Goal: Task Accomplishment & Management: Use online tool/utility

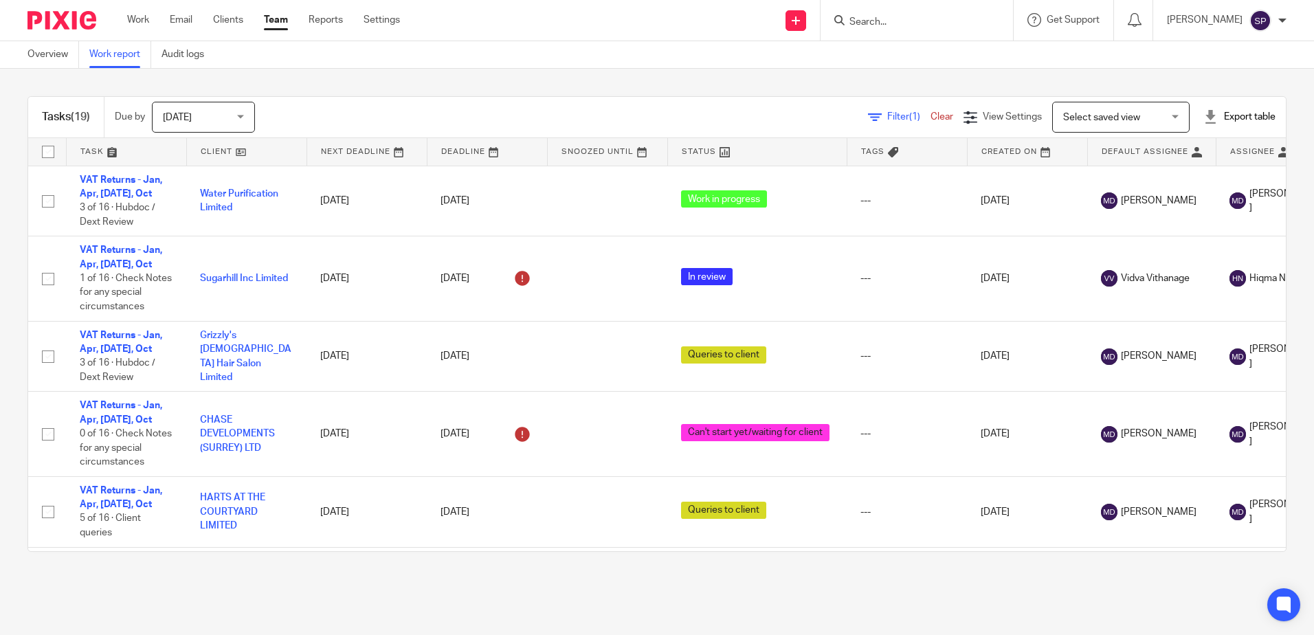
click at [887, 117] on span "Filter (1)" at bounding box center [908, 117] width 43 height 10
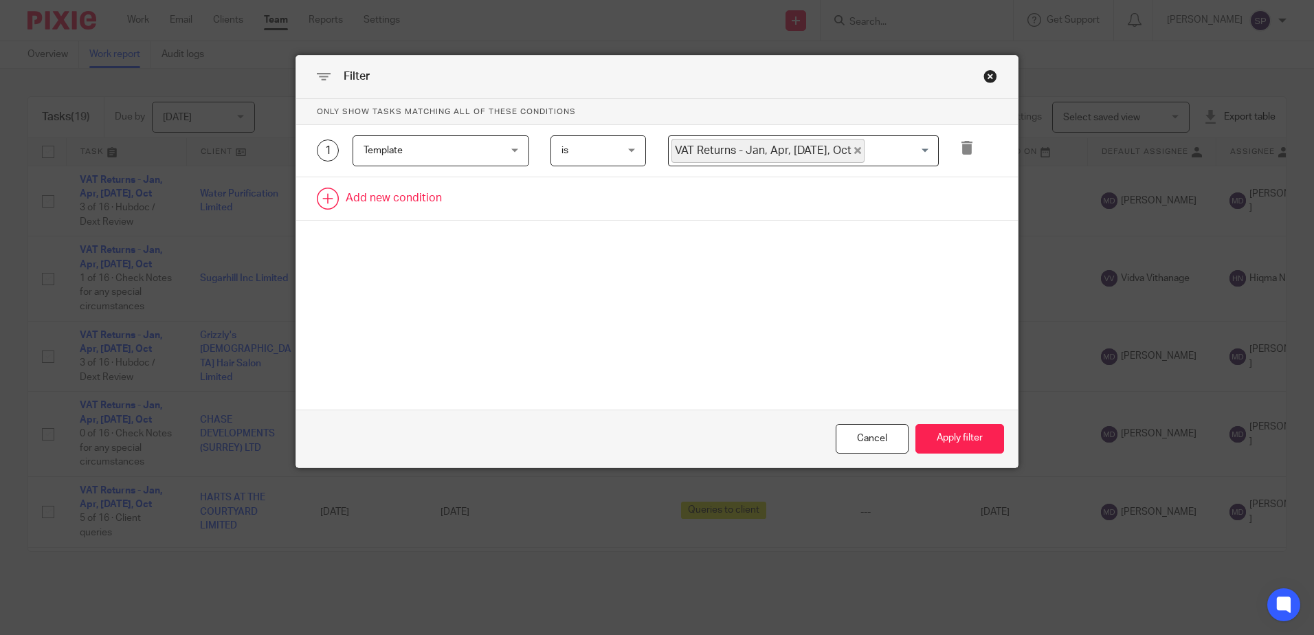
click at [370, 196] on link at bounding box center [657, 198] width 722 height 43
click at [373, 200] on div "Field" at bounding box center [430, 202] width 132 height 29
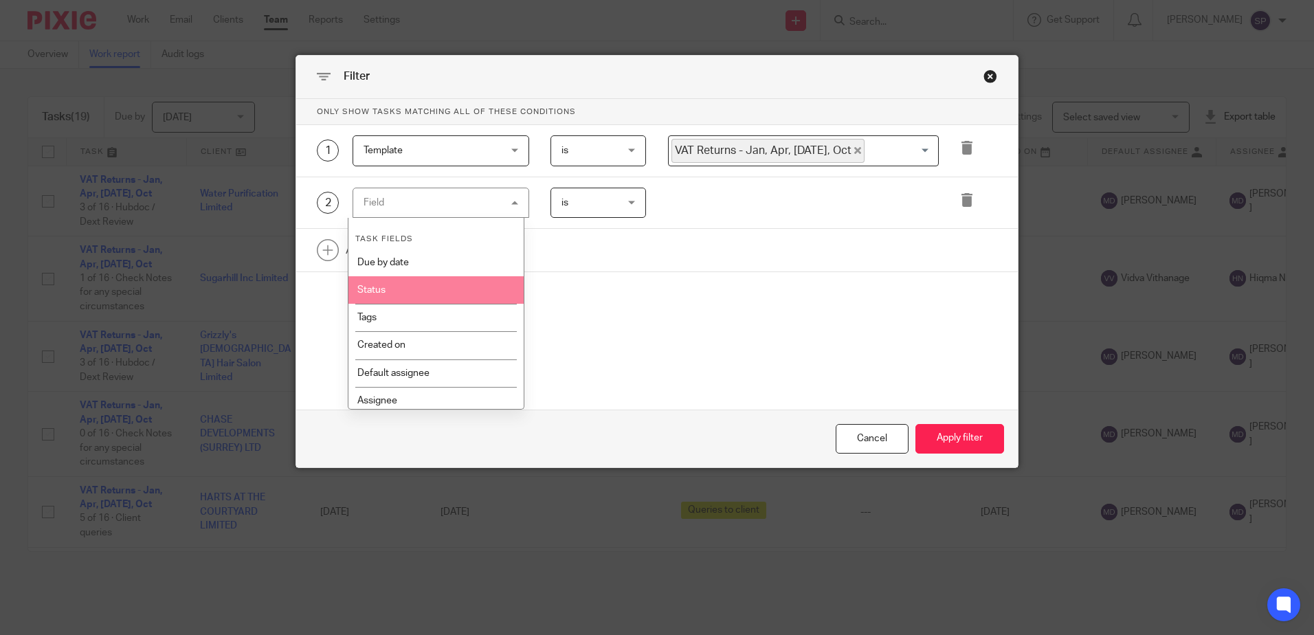
click at [386, 287] on li "Status" at bounding box center [436, 289] width 175 height 27
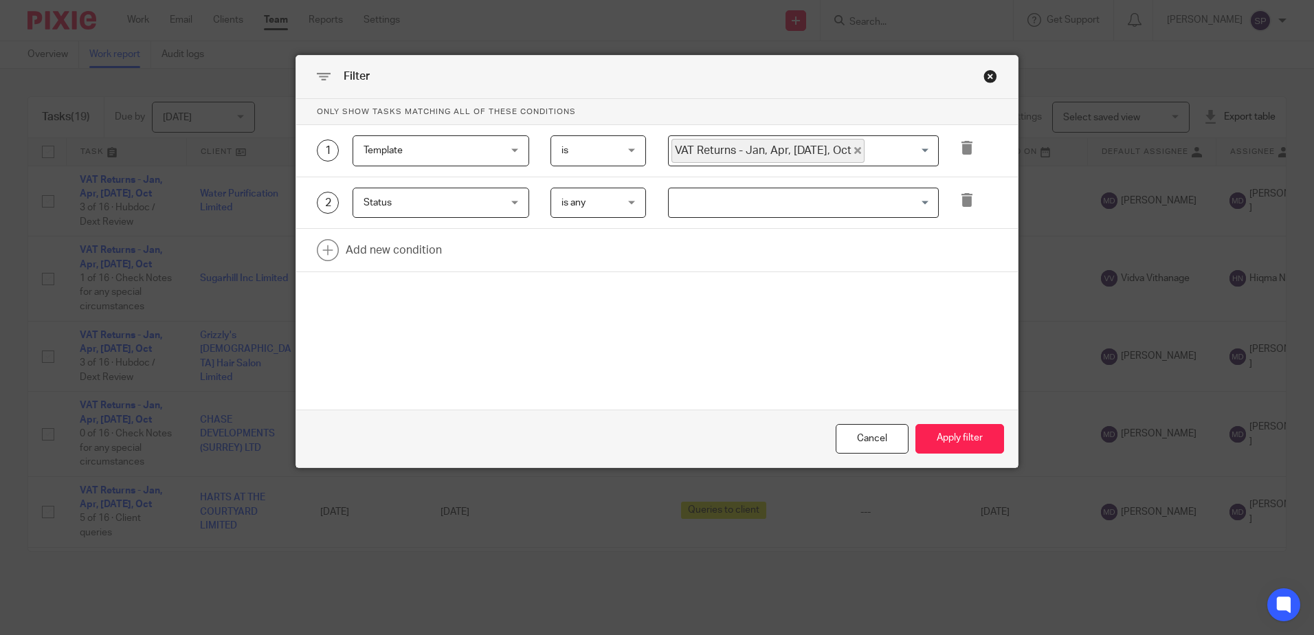
click at [739, 209] on input "Search for option" at bounding box center [800, 203] width 261 height 24
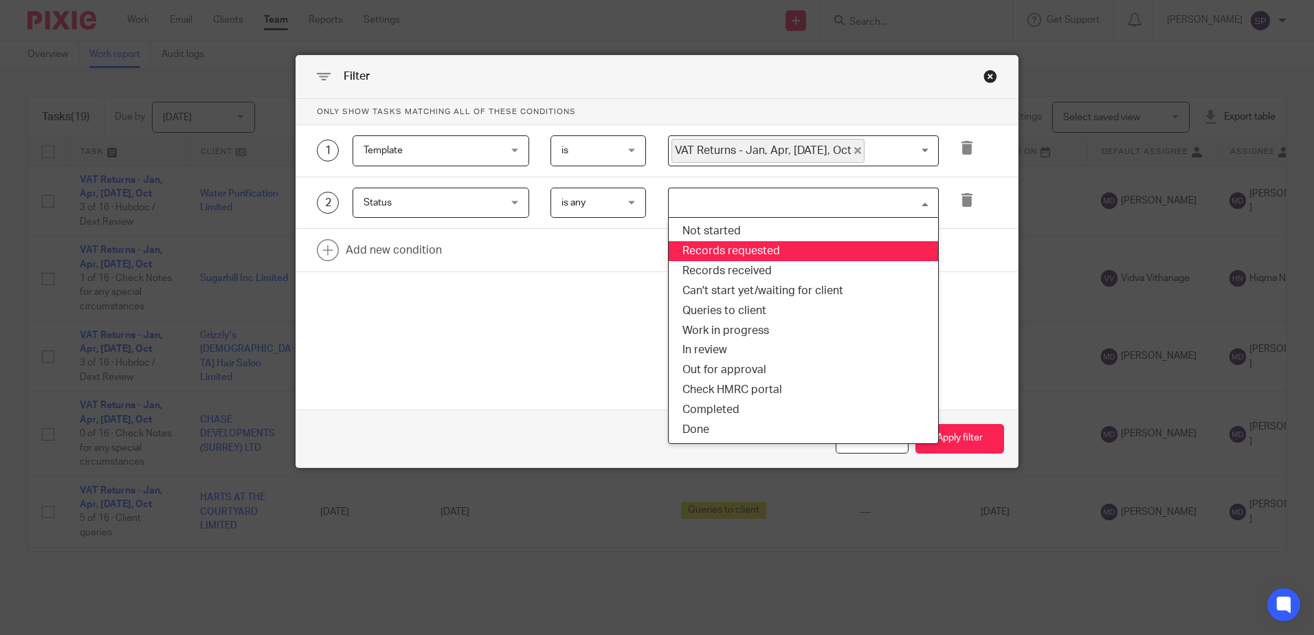
click at [718, 247] on li "Records requested" at bounding box center [803, 251] width 269 height 20
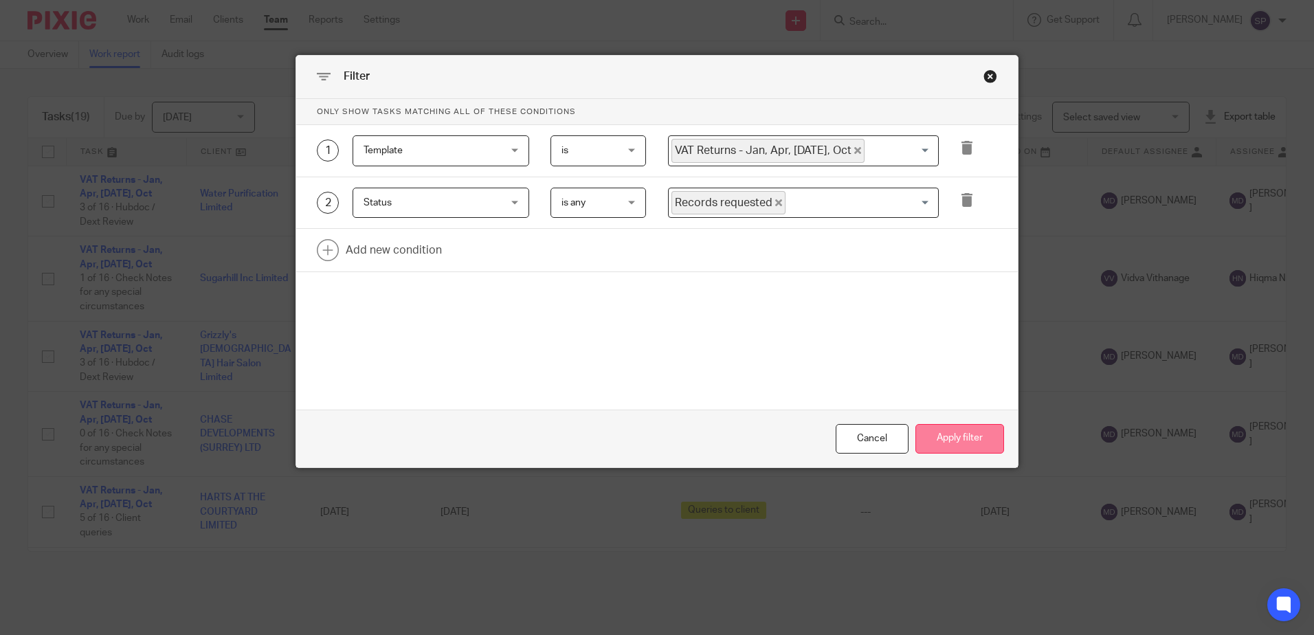
click at [959, 450] on button "Apply filter" at bounding box center [960, 439] width 89 height 30
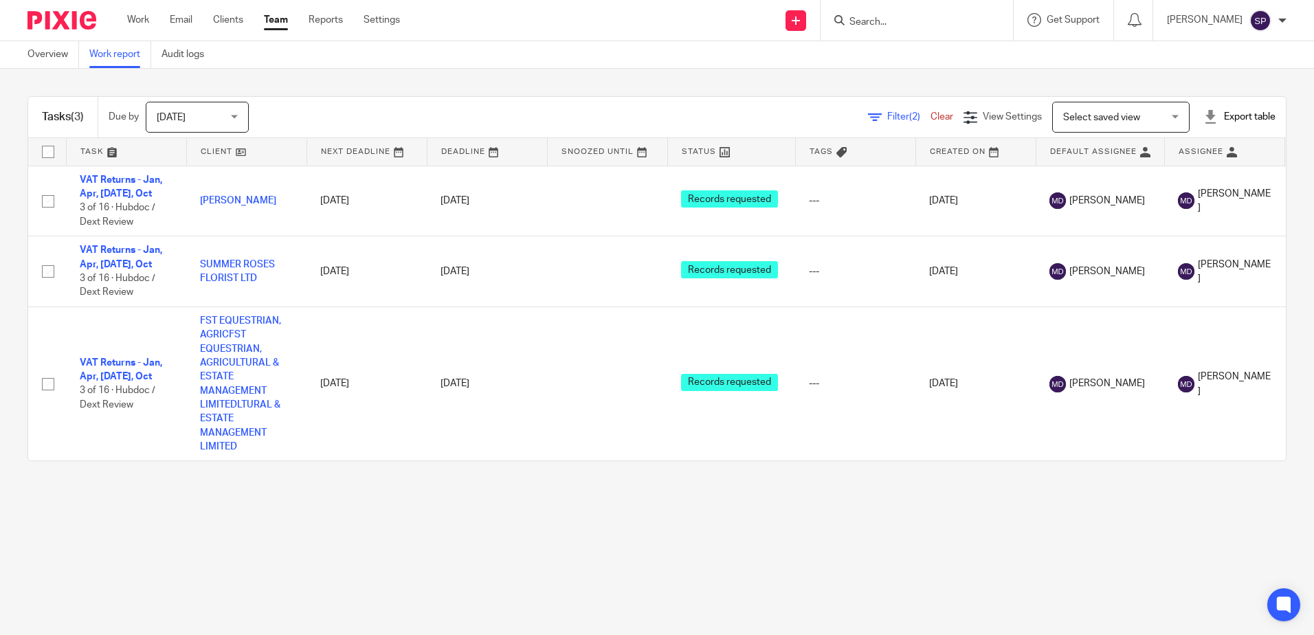
click at [887, 118] on span "Filter (2)" at bounding box center [908, 117] width 43 height 10
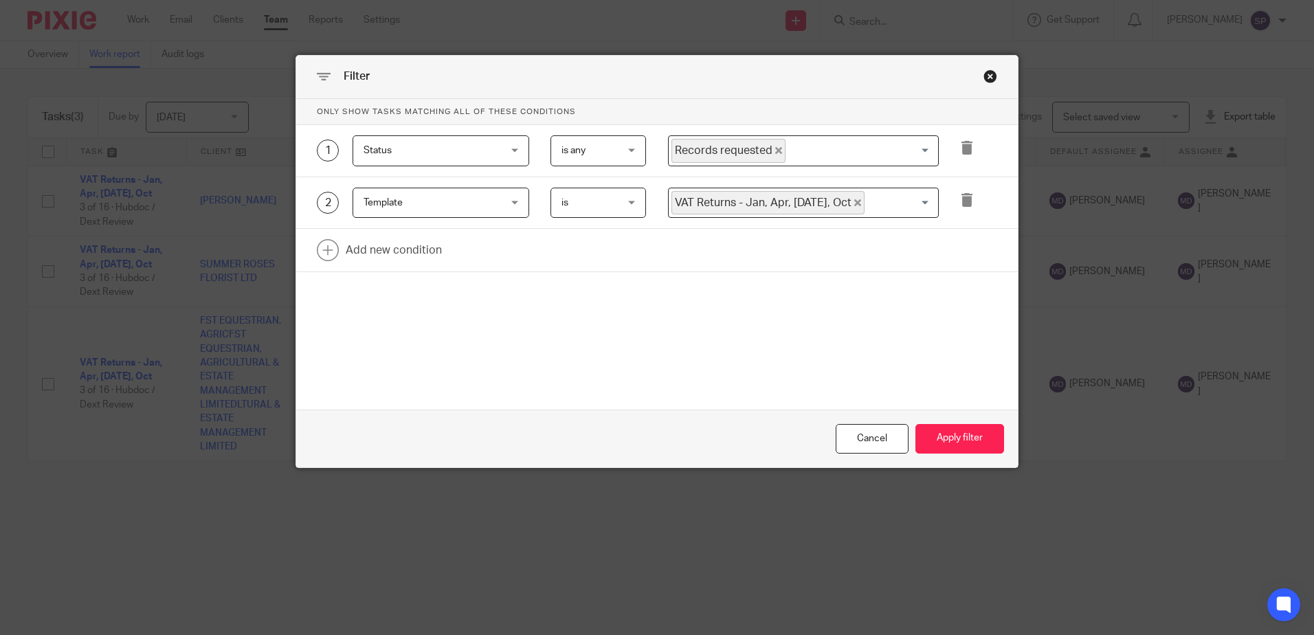
click at [775, 153] on icon "Deselect Records requested" at bounding box center [778, 150] width 7 height 7
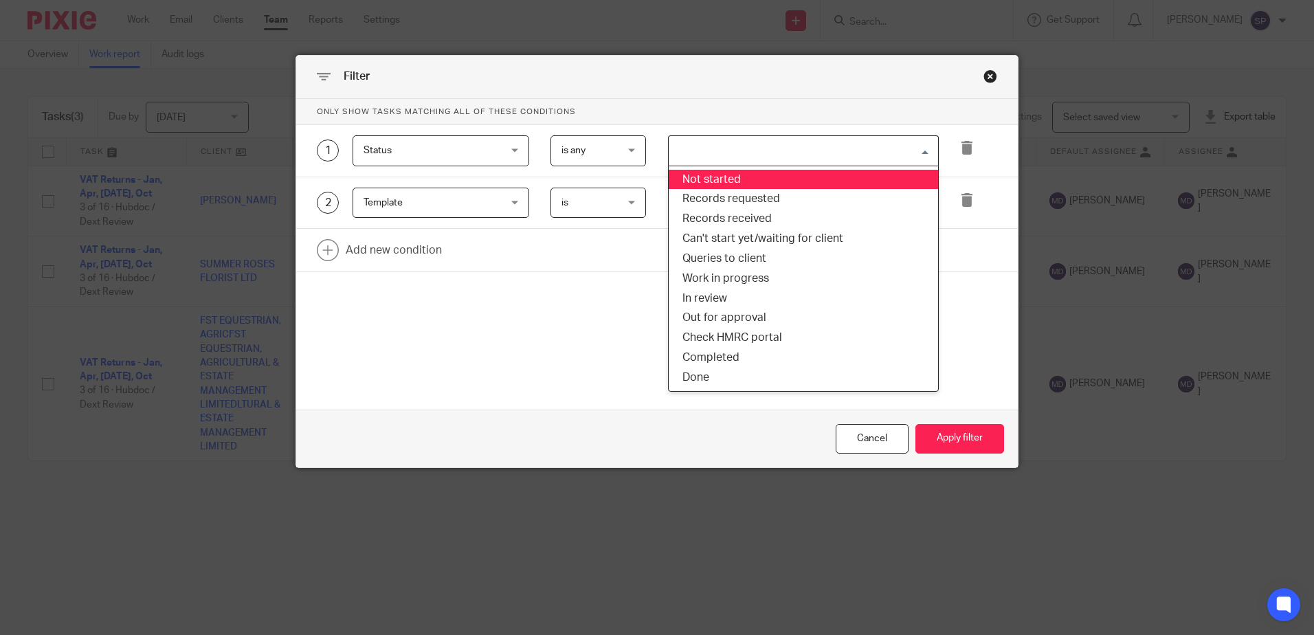
click at [770, 153] on input "Search for option" at bounding box center [800, 151] width 261 height 24
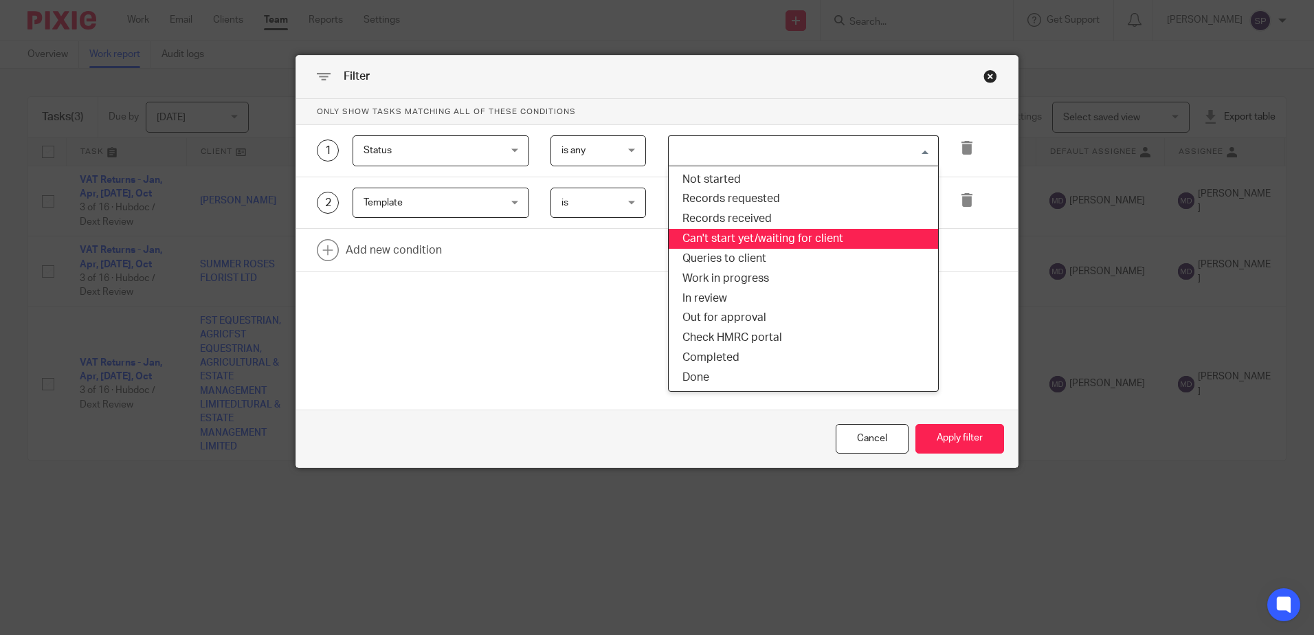
click at [722, 235] on li "Can't start yet/waiting for client" at bounding box center [803, 239] width 269 height 20
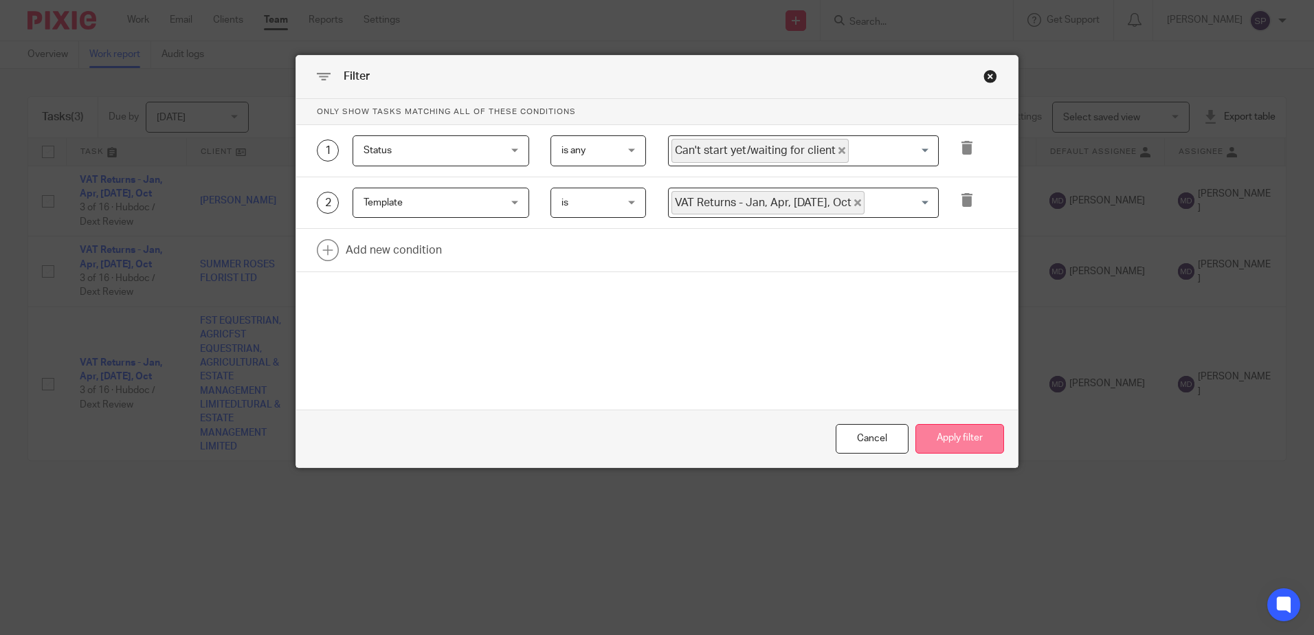
click at [934, 436] on button "Apply filter" at bounding box center [960, 439] width 89 height 30
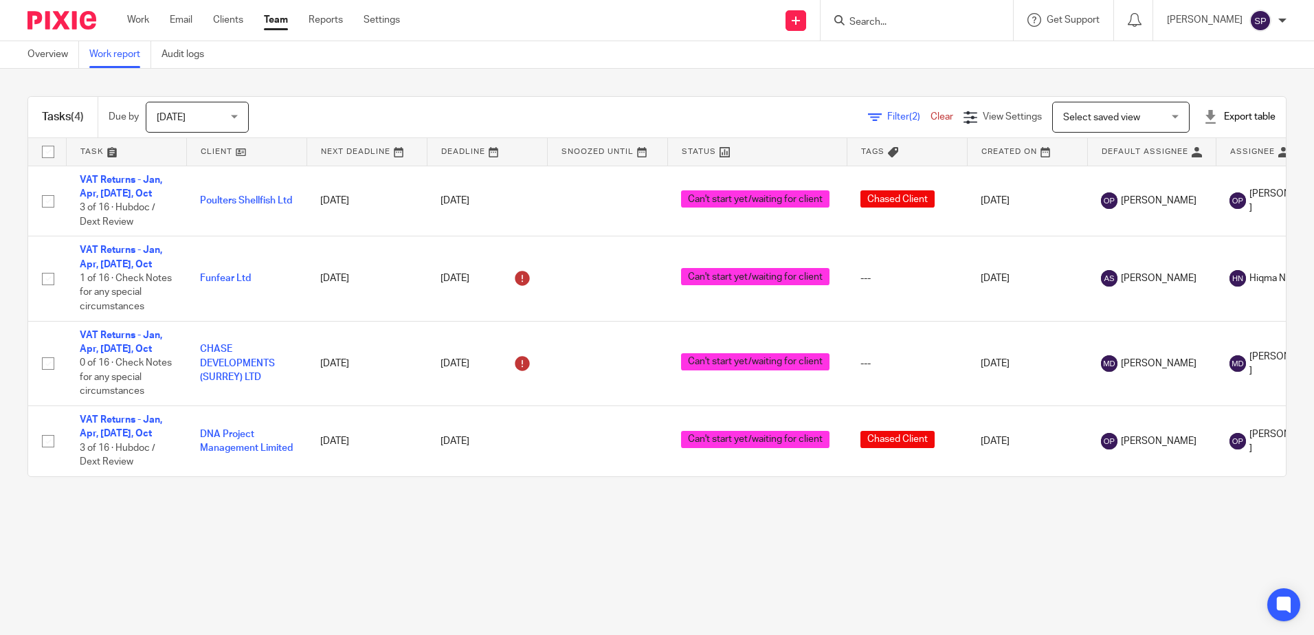
click at [868, 114] on icon at bounding box center [875, 118] width 14 height 14
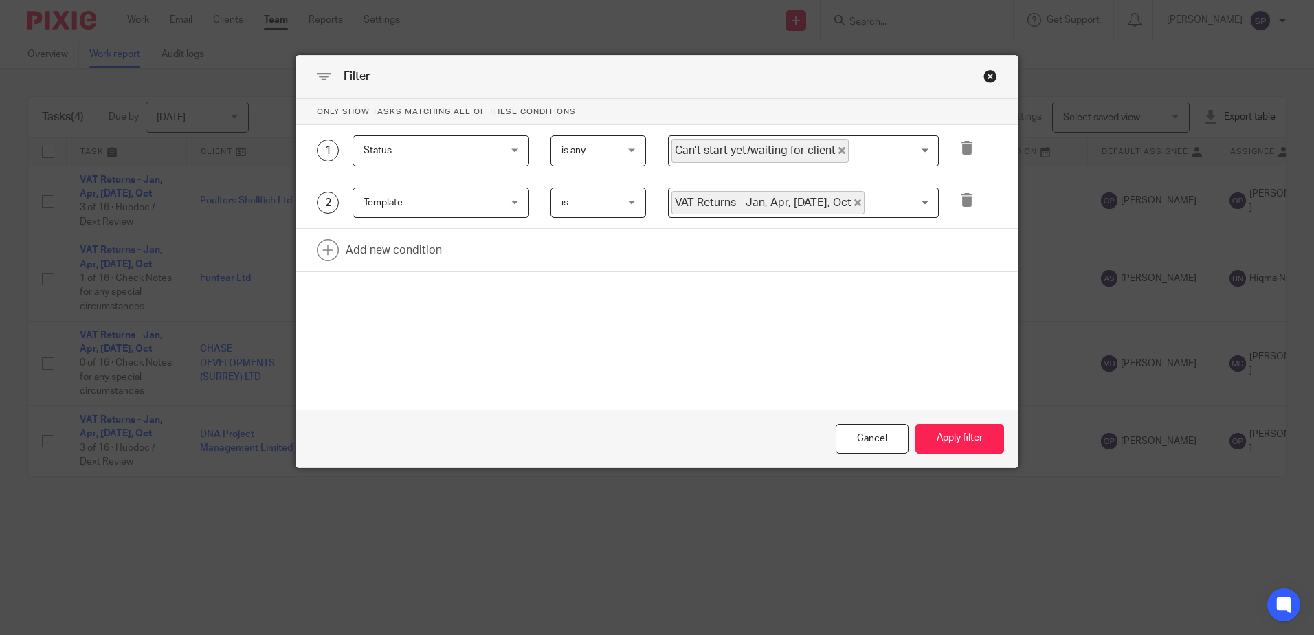
click at [839, 147] on icon "Deselect Can't start yet/waiting for client" at bounding box center [842, 150] width 7 height 7
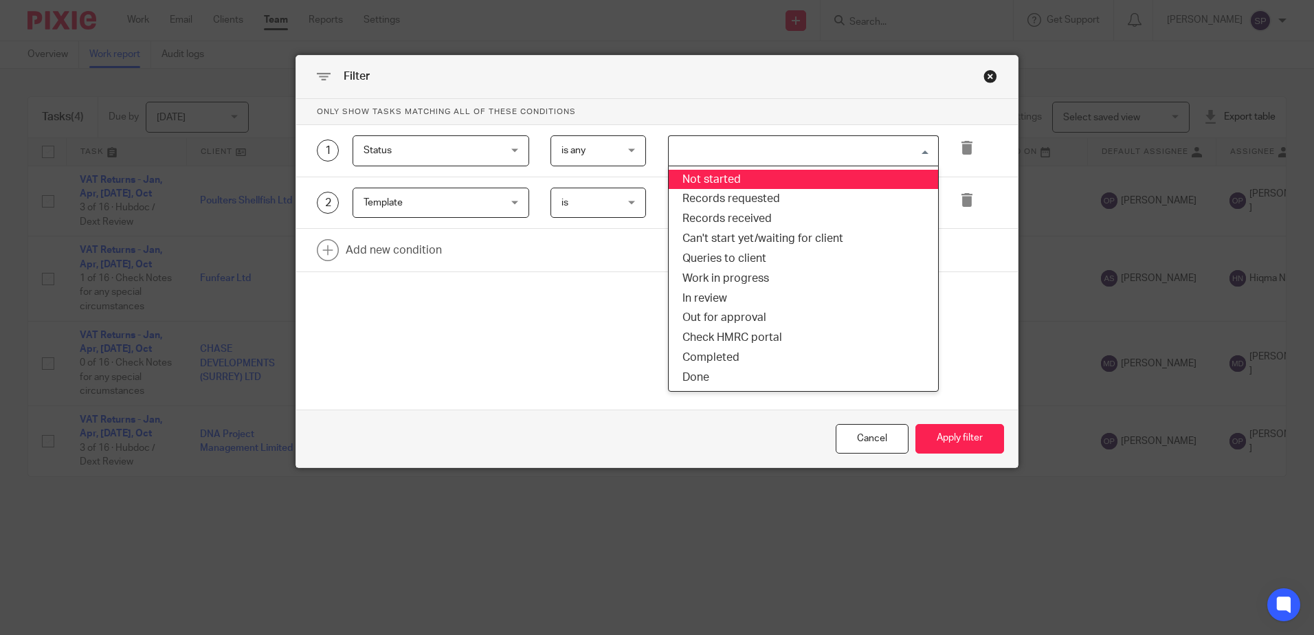
click at [829, 147] on input "Search for option" at bounding box center [800, 151] width 261 height 24
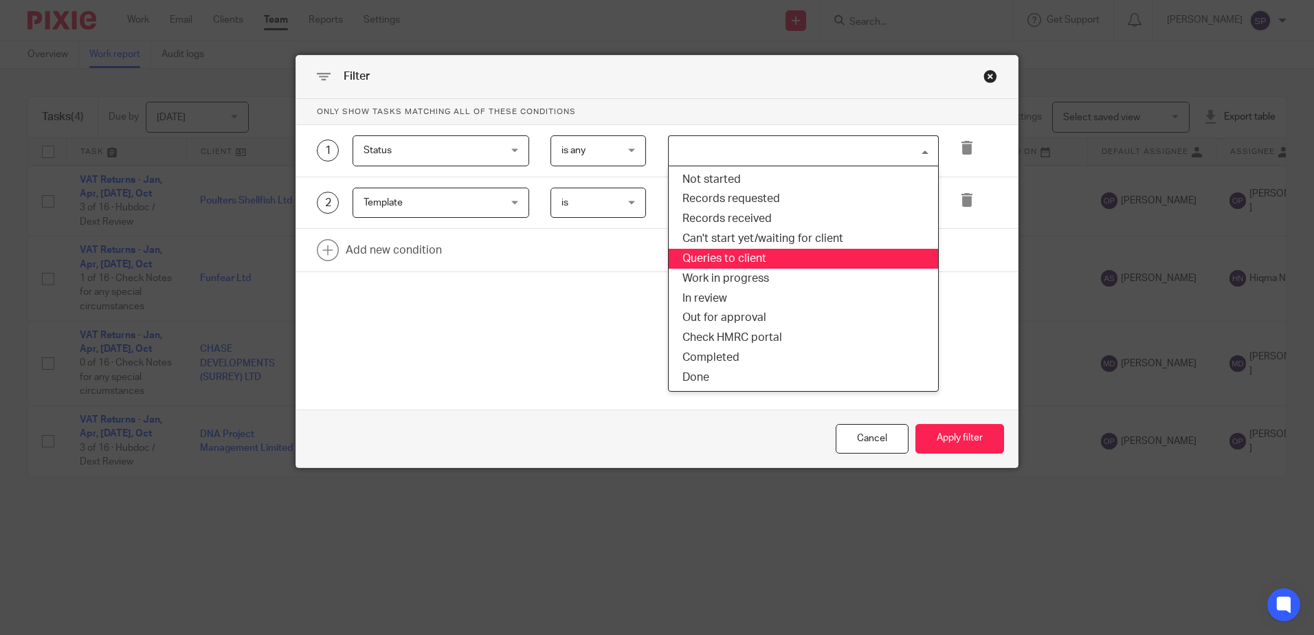
click at [727, 258] on li "Queries to client" at bounding box center [803, 259] width 269 height 20
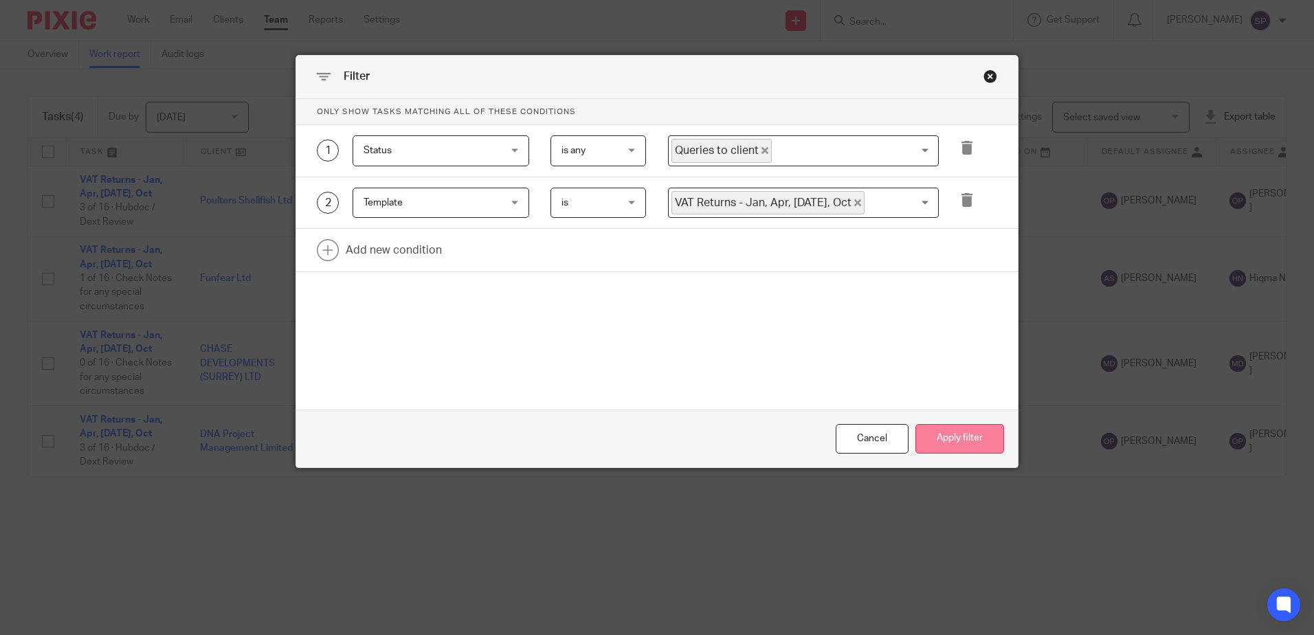
click at [949, 437] on button "Apply filter" at bounding box center [960, 439] width 89 height 30
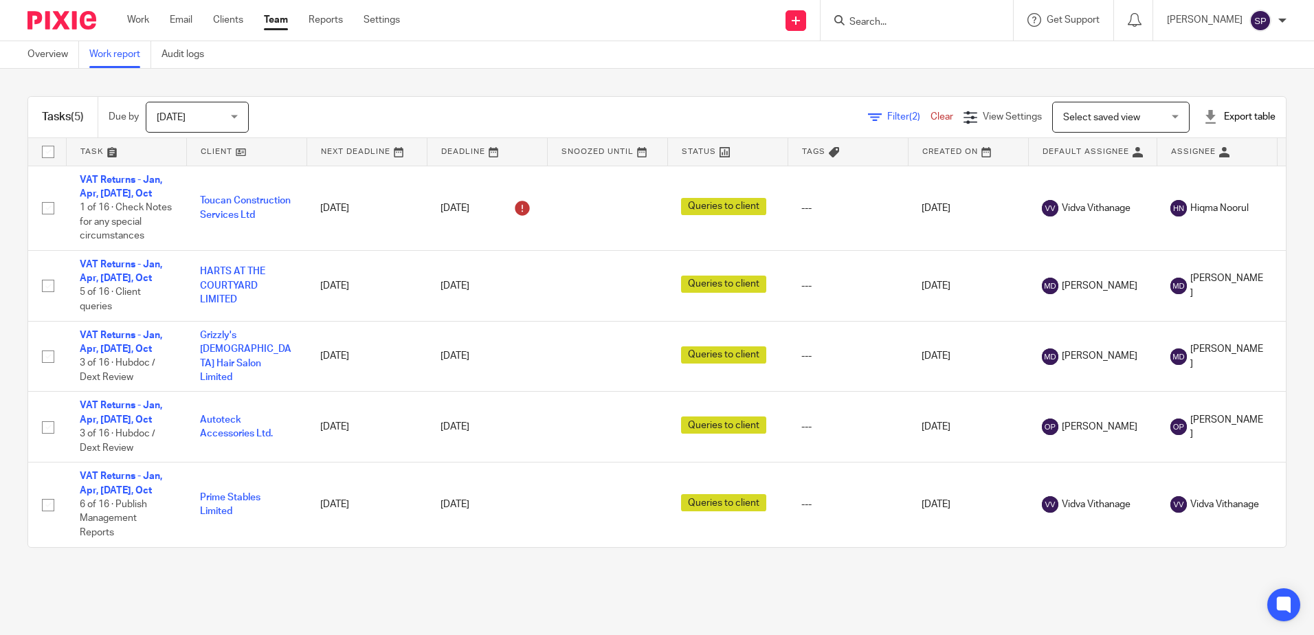
click at [887, 118] on span "Filter (2)" at bounding box center [908, 117] width 43 height 10
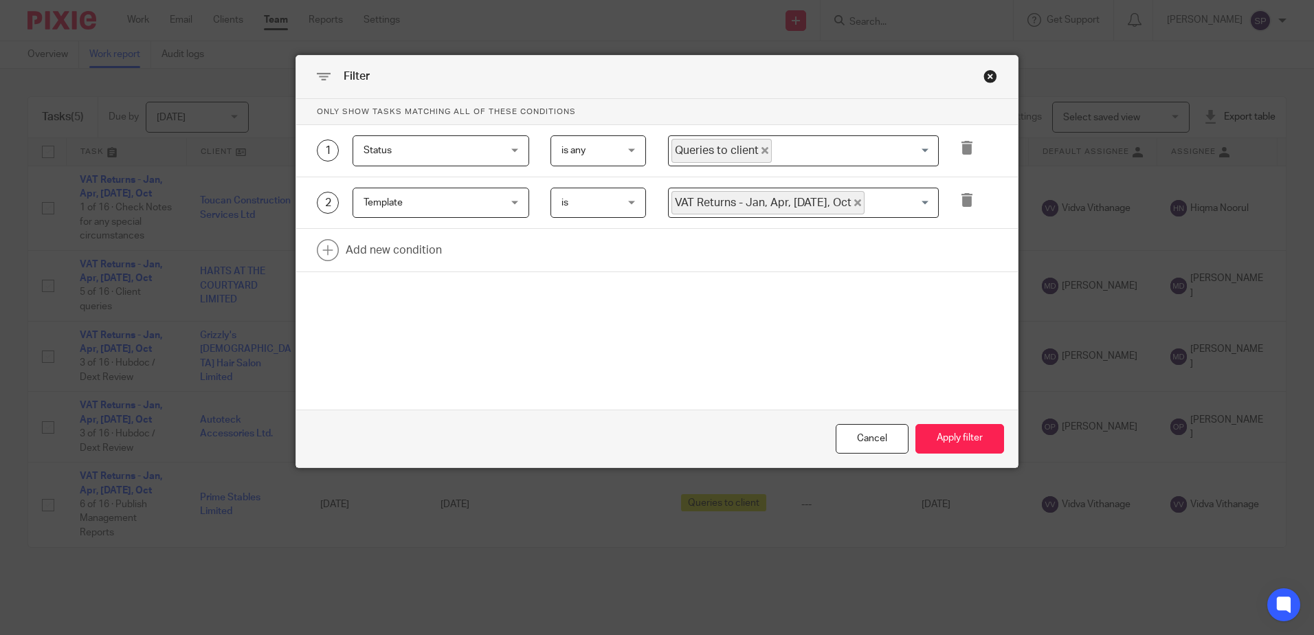
click at [762, 151] on icon "Deselect Queries to client" at bounding box center [765, 150] width 7 height 7
click at [760, 151] on input "Search for option" at bounding box center [800, 151] width 261 height 24
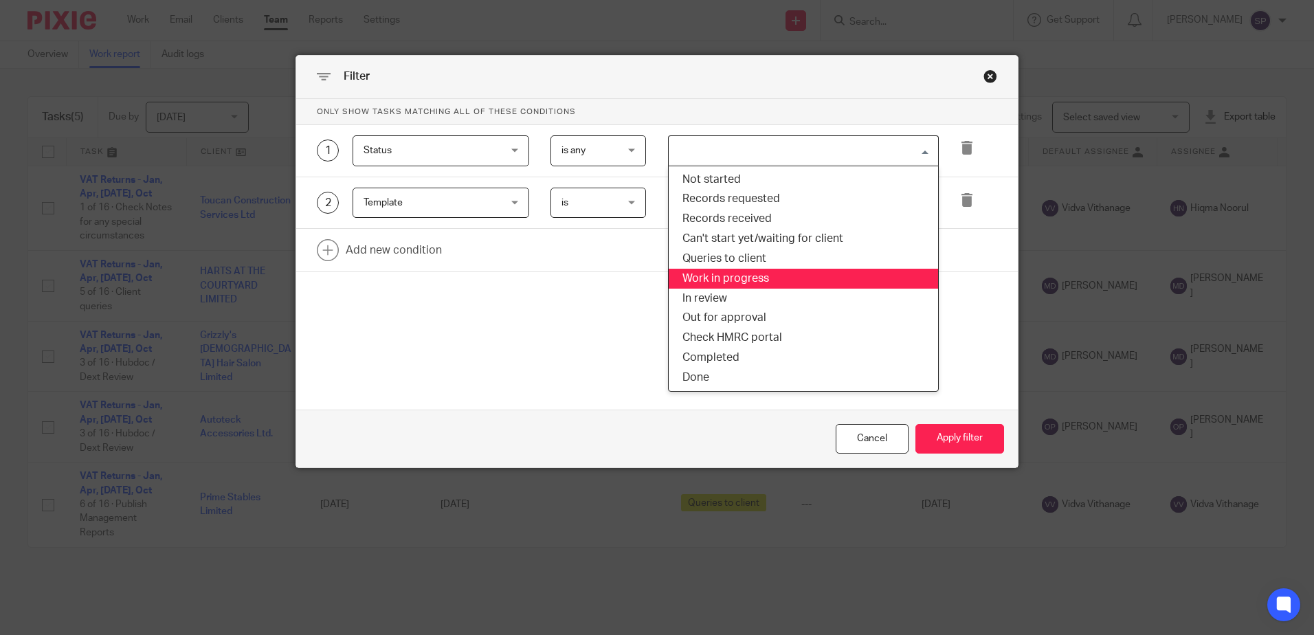
click at [725, 269] on li "Work in progress" at bounding box center [803, 279] width 269 height 20
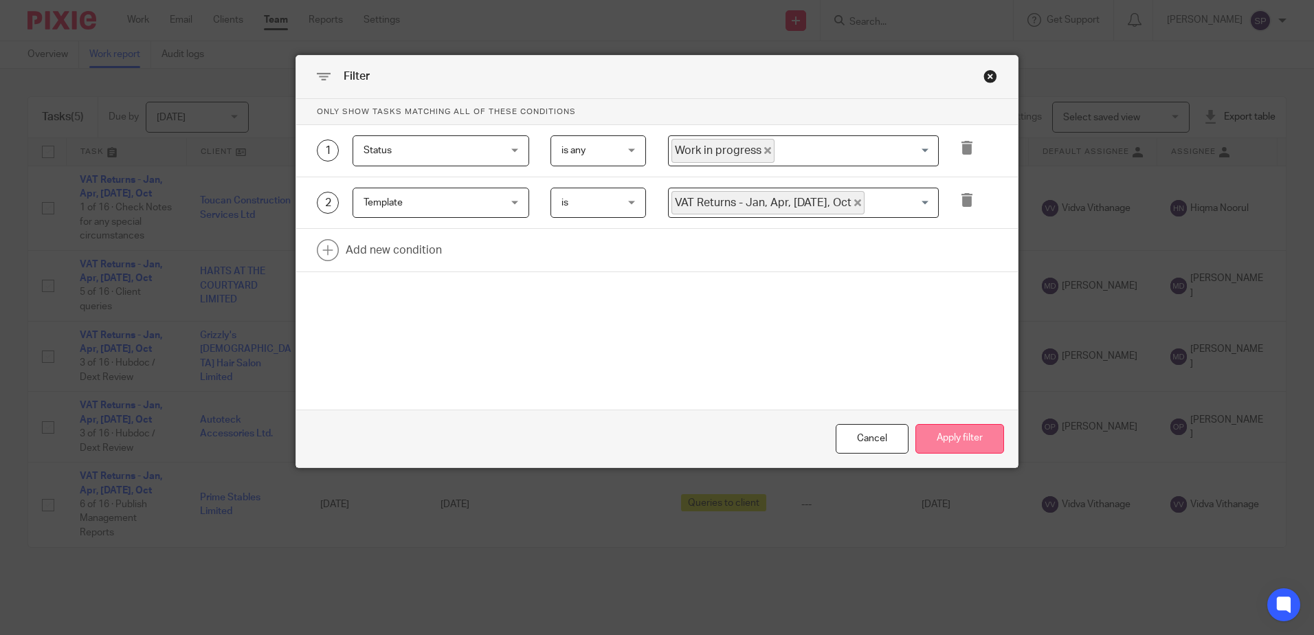
click at [953, 434] on button "Apply filter" at bounding box center [960, 439] width 89 height 30
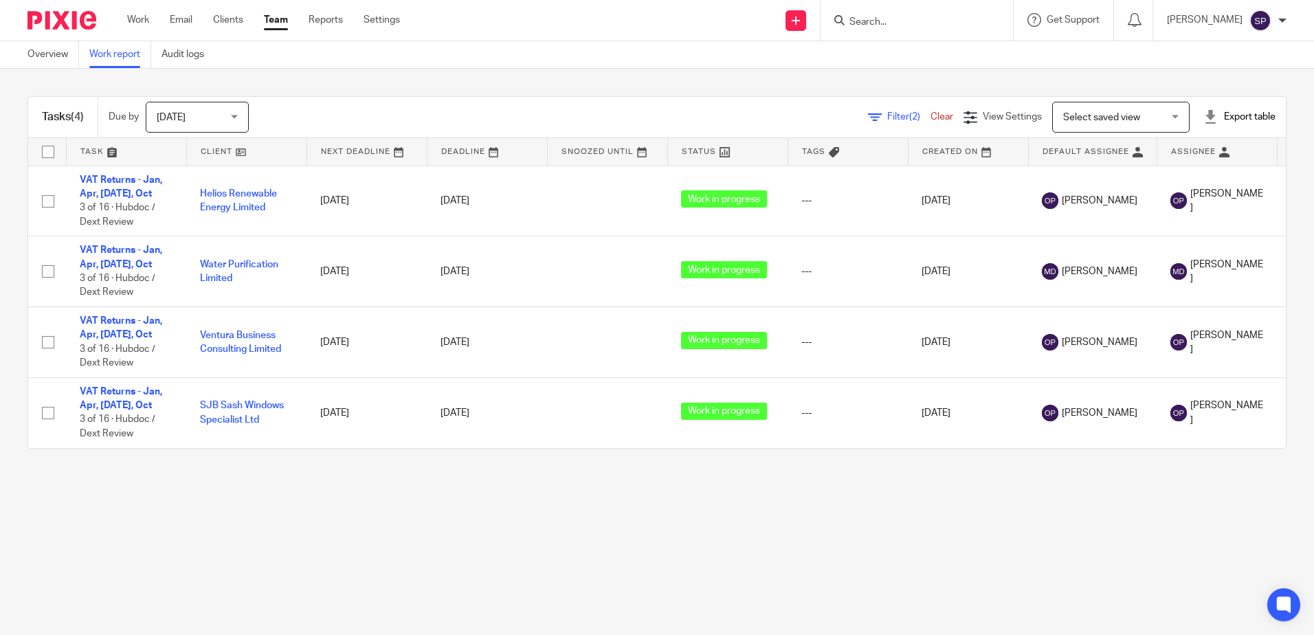
click at [887, 116] on span "Filter (2)" at bounding box center [908, 117] width 43 height 10
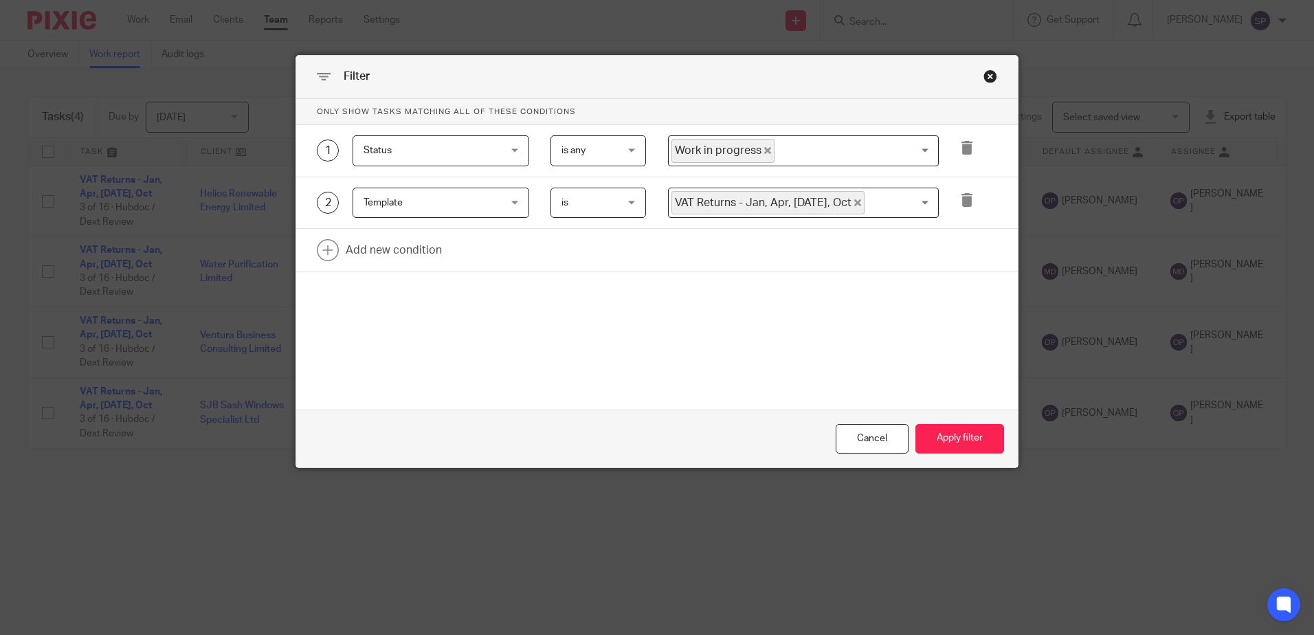
click at [764, 153] on icon "Deselect Work in progress" at bounding box center [767, 150] width 7 height 7
click at [762, 153] on input "Search for option" at bounding box center [800, 151] width 261 height 24
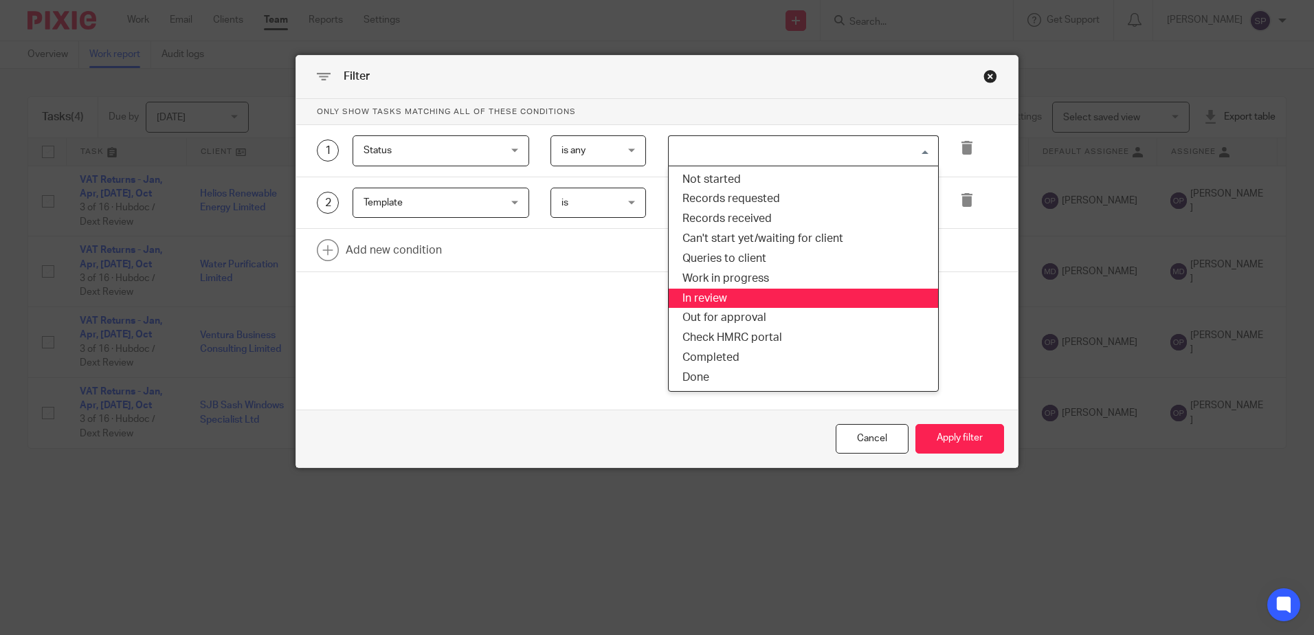
click at [718, 292] on li "In review" at bounding box center [803, 299] width 269 height 20
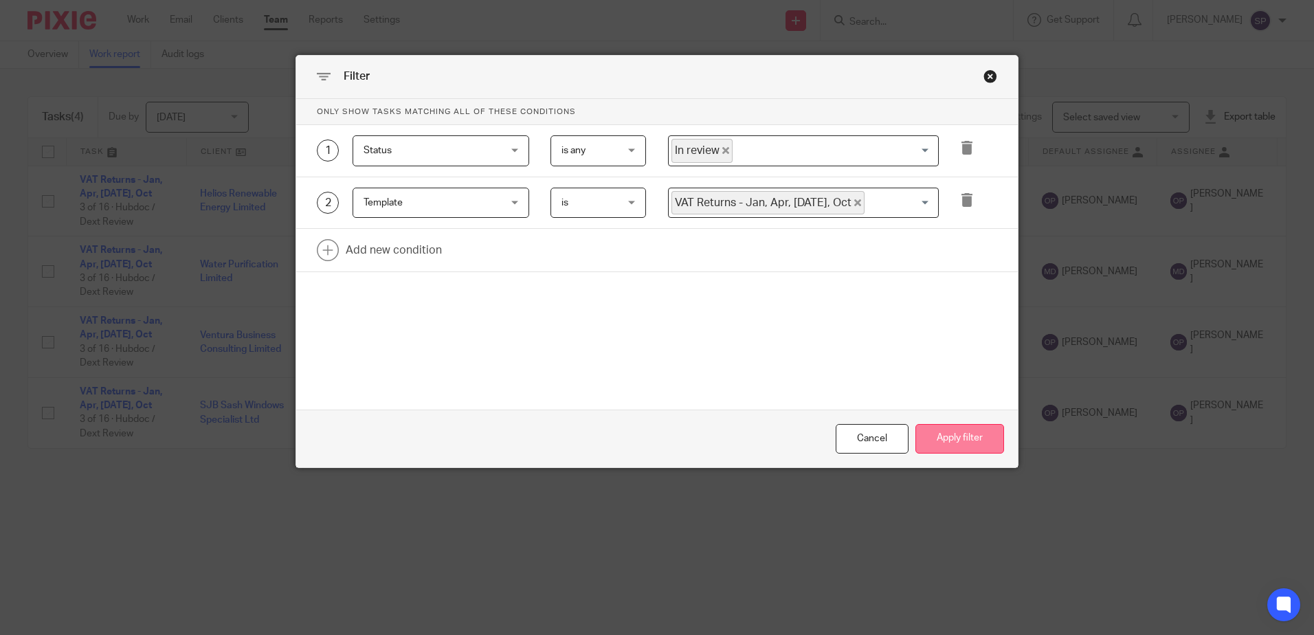
click at [925, 437] on button "Apply filter" at bounding box center [960, 439] width 89 height 30
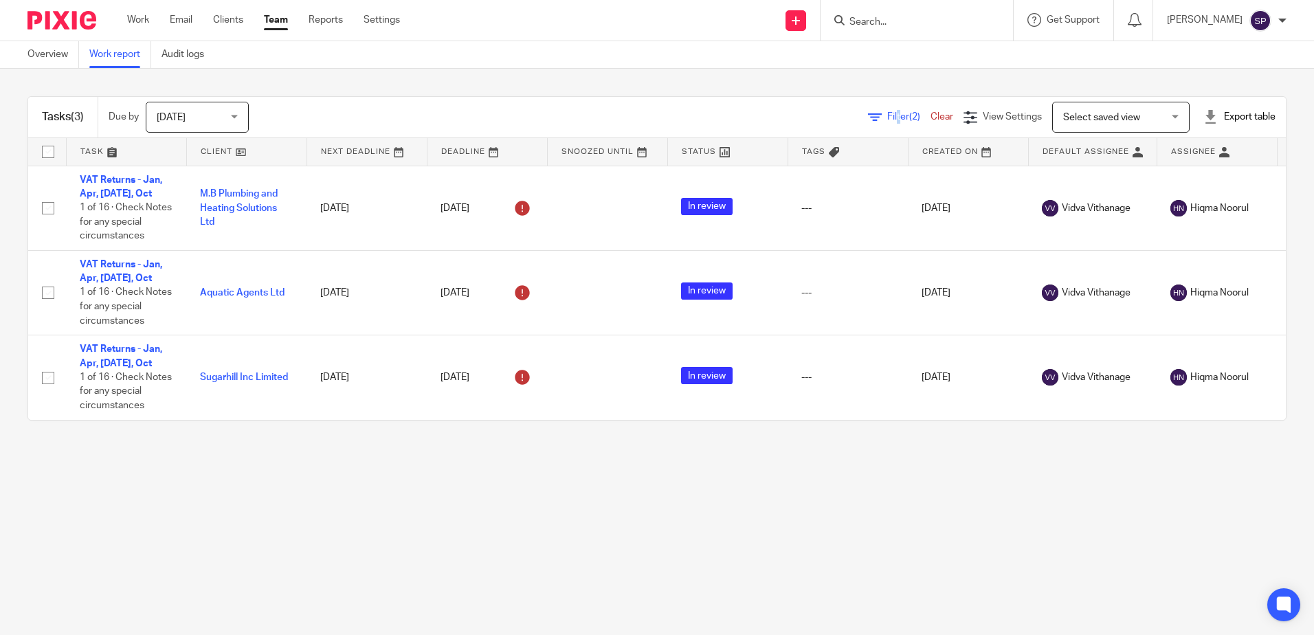
click at [887, 114] on span "Filter (2)" at bounding box center [908, 117] width 43 height 10
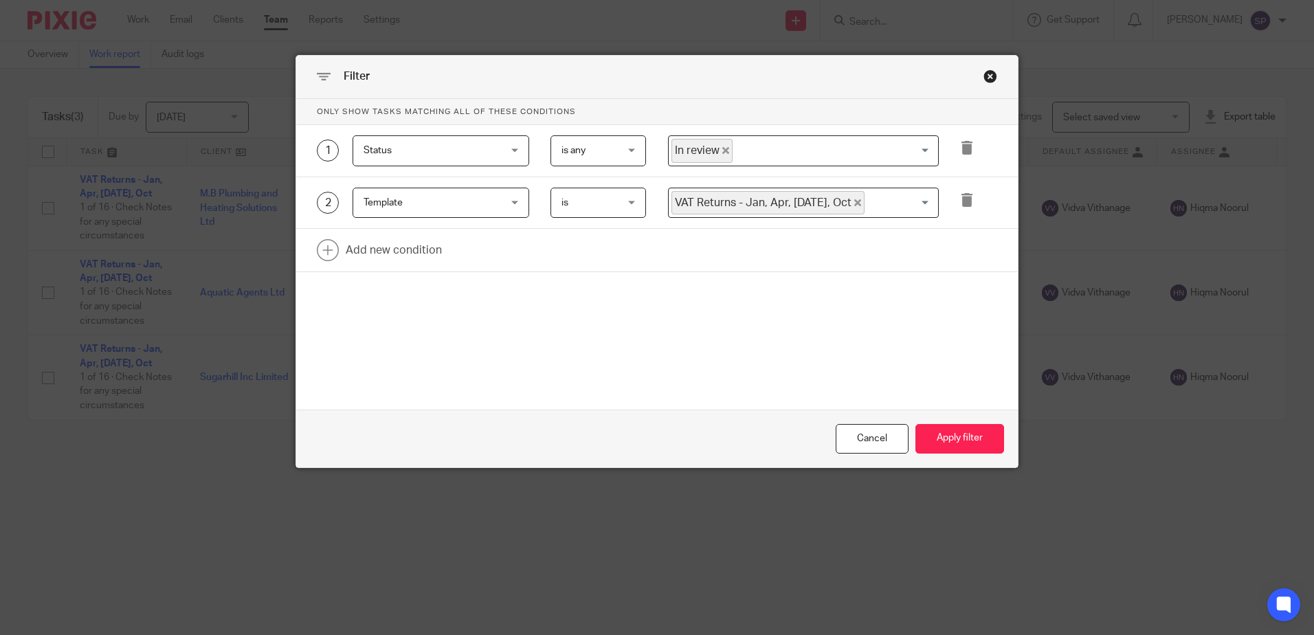
click at [722, 148] on icon "Deselect In review" at bounding box center [725, 150] width 7 height 7
click at [720, 148] on input "Search for option" at bounding box center [800, 151] width 261 height 24
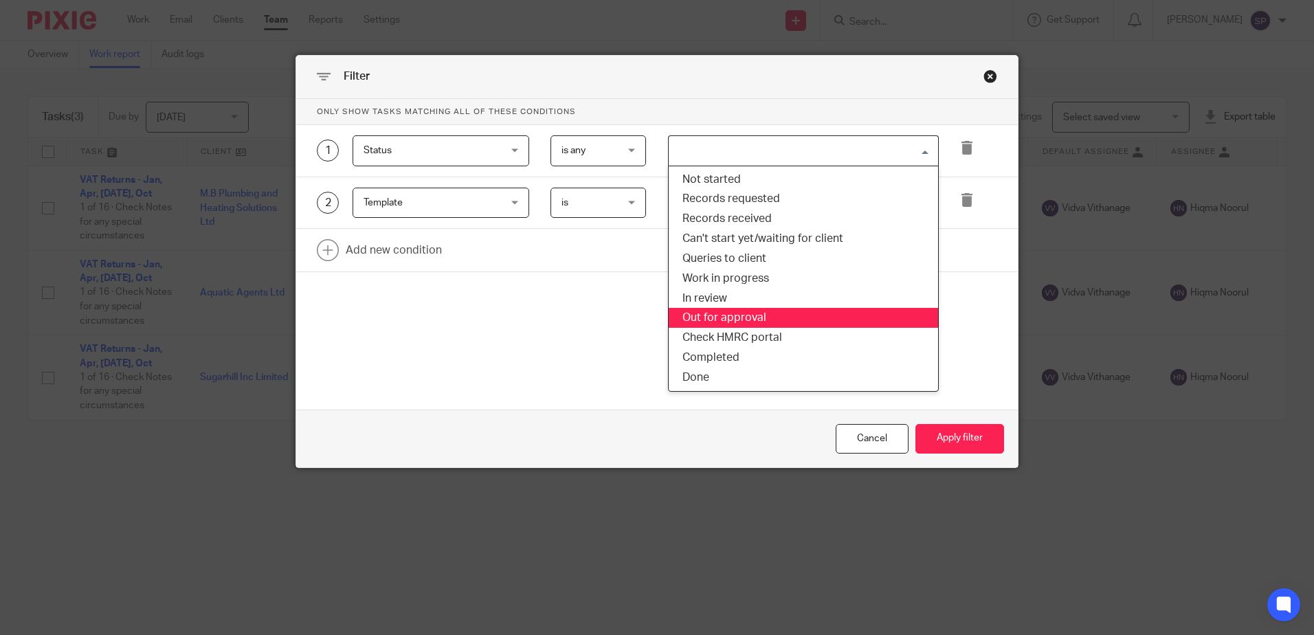
click at [716, 320] on li "Out for approval" at bounding box center [803, 318] width 269 height 20
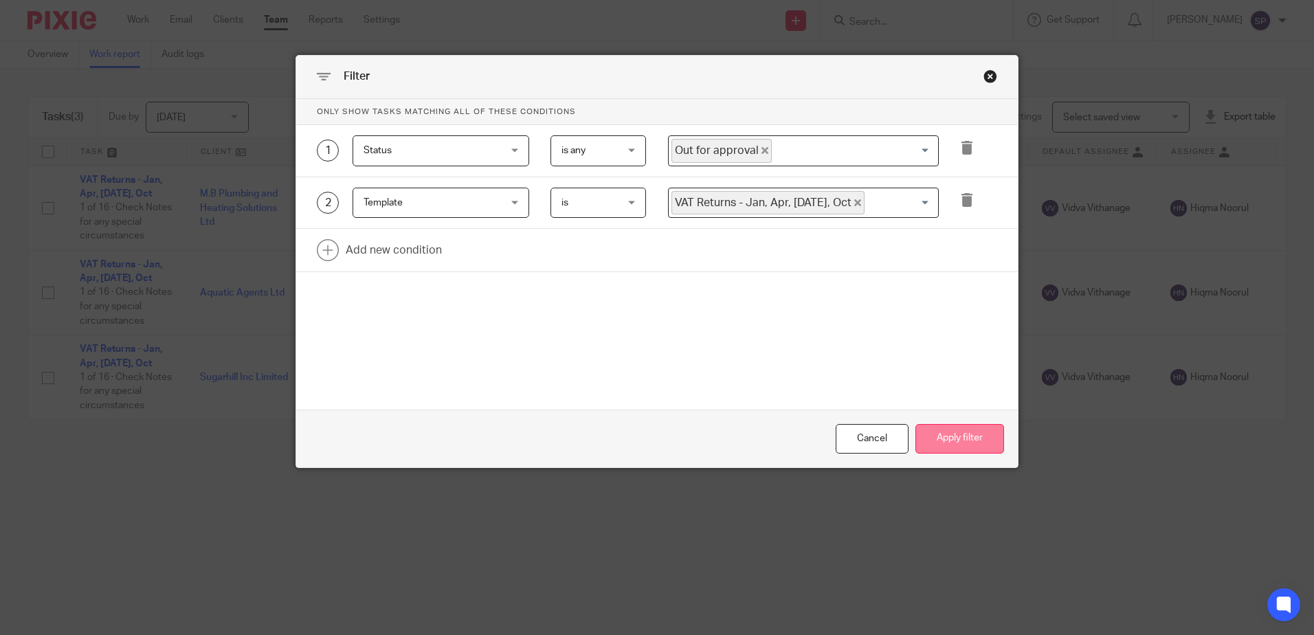
click at [925, 437] on button "Apply filter" at bounding box center [960, 439] width 89 height 30
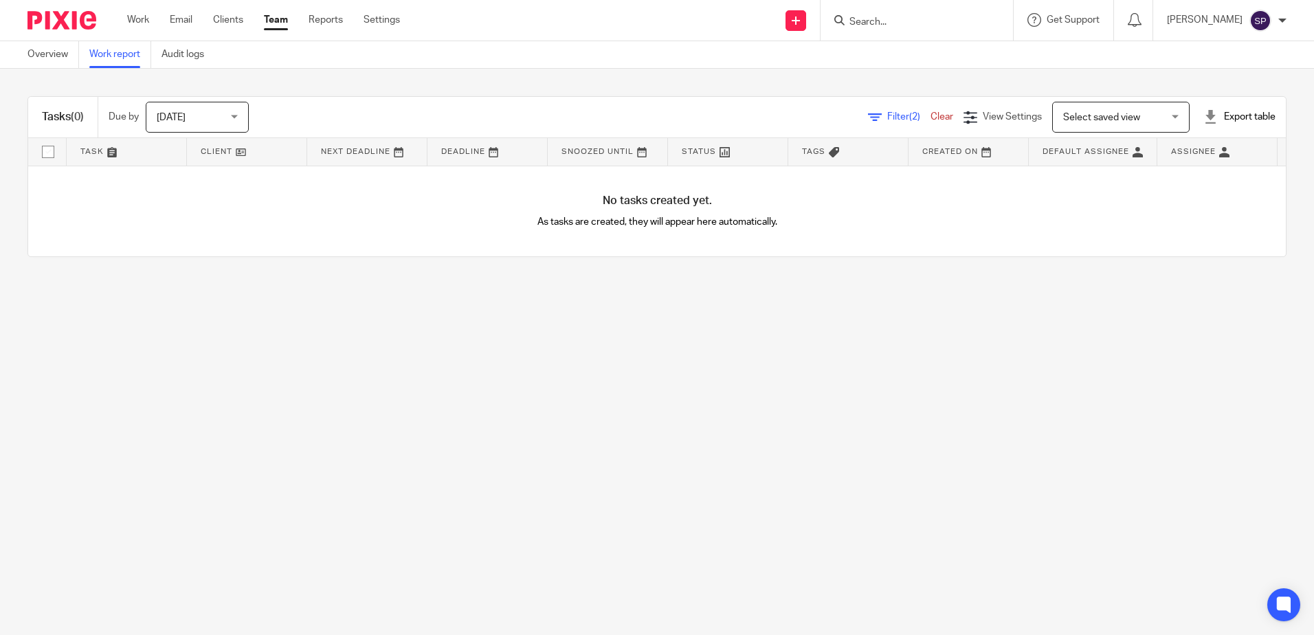
click at [887, 118] on span "Filter (2)" at bounding box center [908, 117] width 43 height 10
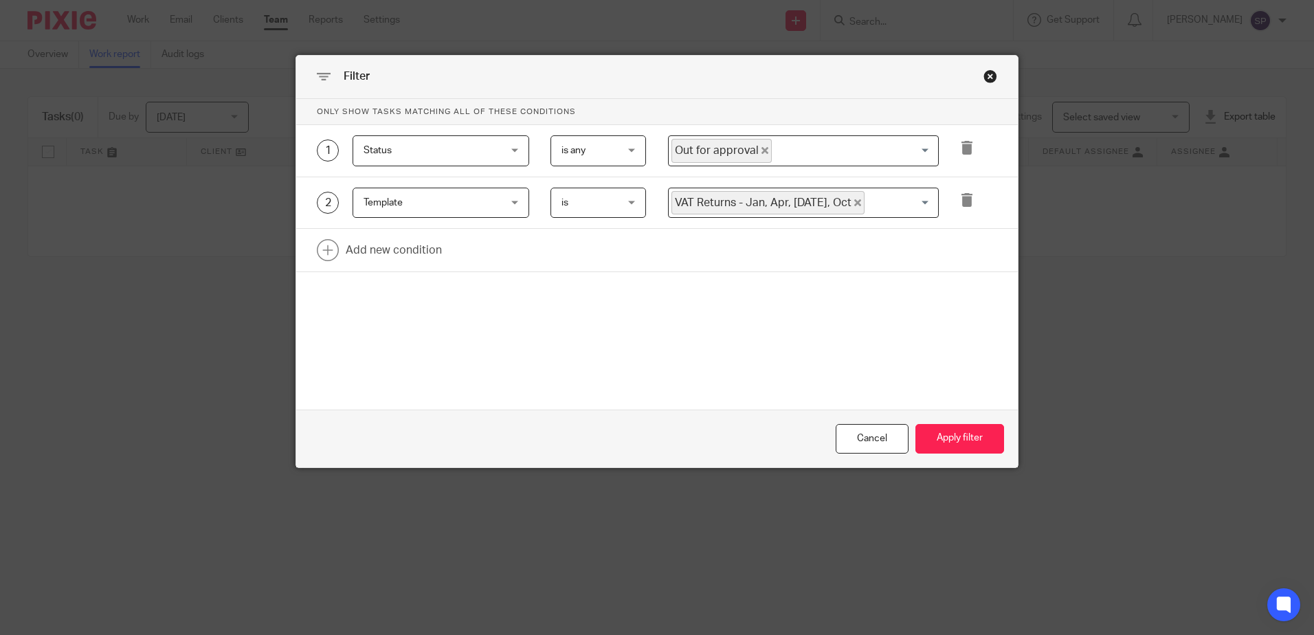
click at [762, 151] on icon "Deselect Out for approval" at bounding box center [765, 150] width 7 height 7
click at [936, 431] on button "Apply filter" at bounding box center [960, 439] width 89 height 30
